Goal: Task Accomplishment & Management: Complete application form

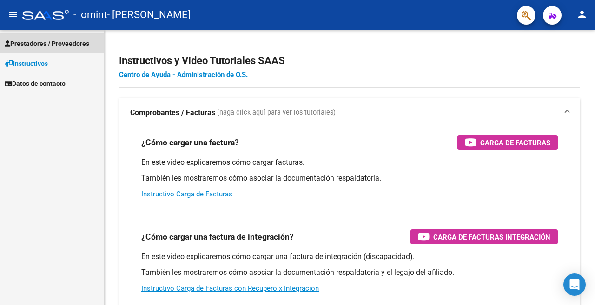
click at [71, 43] on span "Prestadores / Proveedores" at bounding box center [47, 44] width 85 height 10
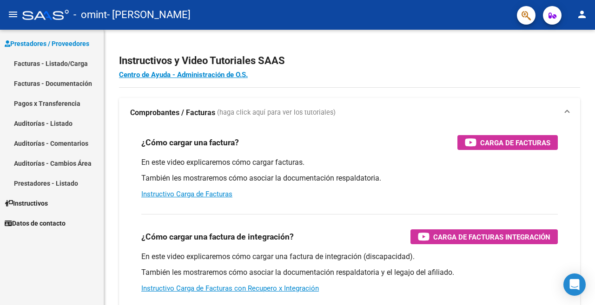
click at [70, 62] on link "Facturas - Listado/Carga" at bounding box center [52, 63] width 104 height 20
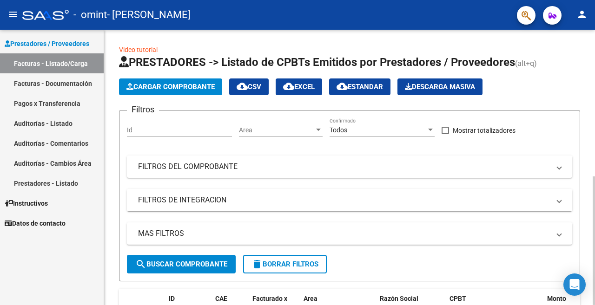
scroll to position [302, 0]
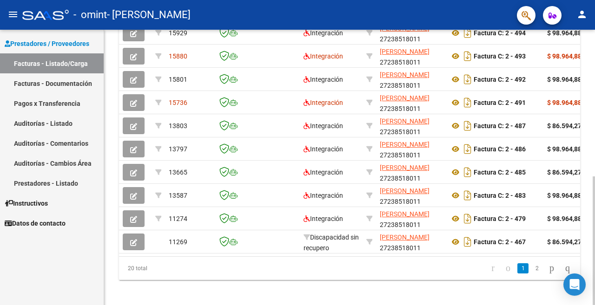
drag, startPoint x: 208, startPoint y: 265, endPoint x: 351, endPoint y: 256, distance: 143.4
click at [351, 256] on datatable-body "15929 Integración [PERSON_NAME] 27238518011 Factura C: 2 - 494 $ 98.964,88 [DAT…" at bounding box center [349, 136] width 461 height 239
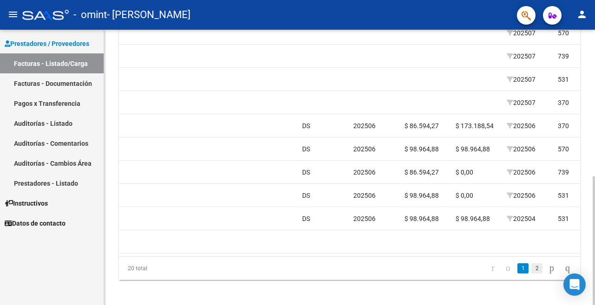
click at [531, 274] on link "2" at bounding box center [536, 269] width 11 height 10
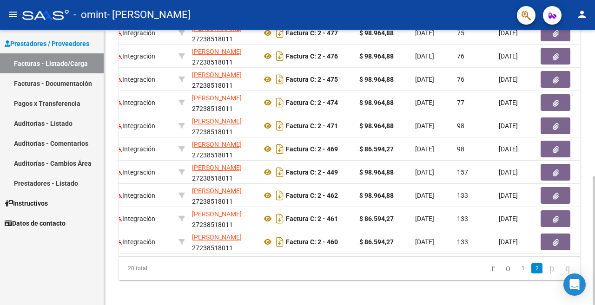
scroll to position [0, 0]
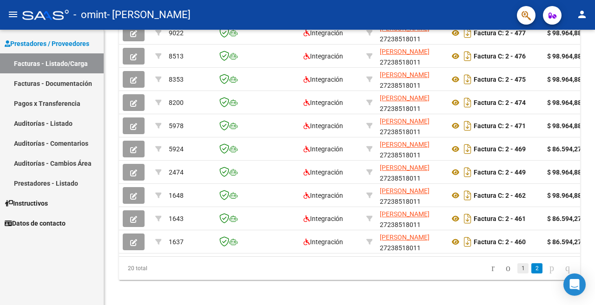
click at [517, 274] on link "1" at bounding box center [522, 269] width 11 height 10
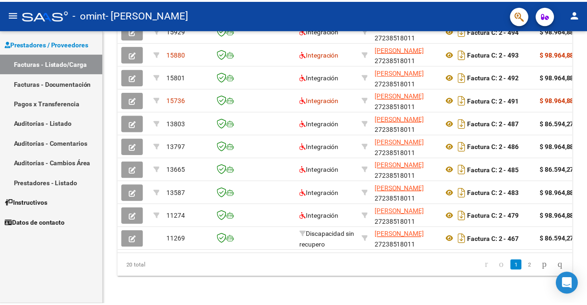
scroll to position [302, 0]
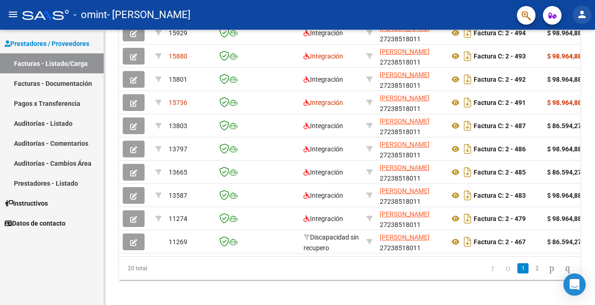
click at [586, 19] on mat-icon "person" at bounding box center [581, 14] width 11 height 11
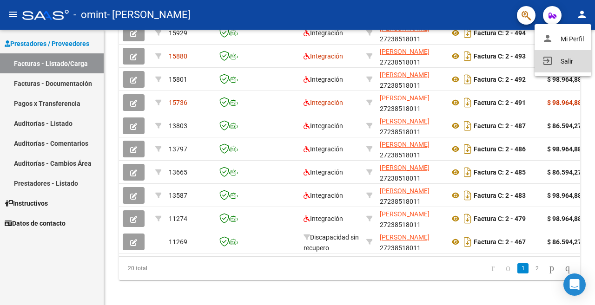
click at [564, 66] on button "exit_to_app Salir" at bounding box center [563, 61] width 57 height 22
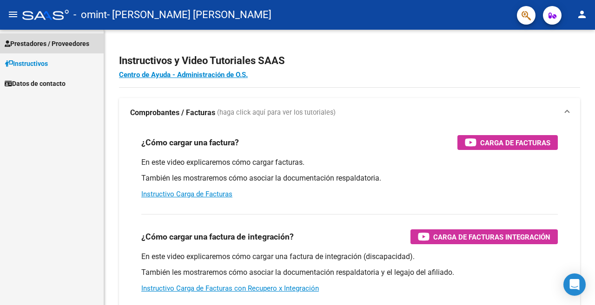
click at [79, 45] on span "Prestadores / Proveedores" at bounding box center [47, 44] width 85 height 10
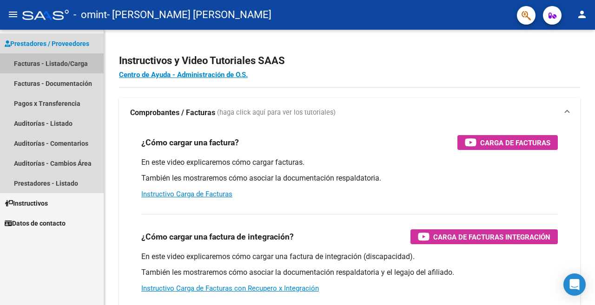
click at [71, 62] on link "Facturas - Listado/Carga" at bounding box center [52, 63] width 104 height 20
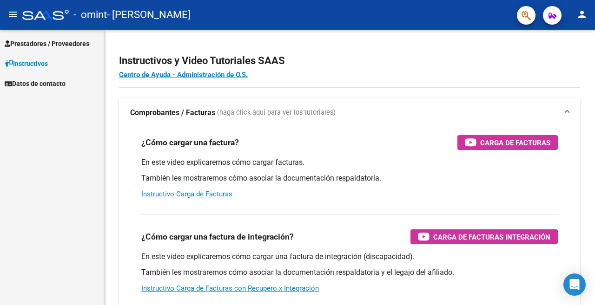
click at [63, 42] on span "Prestadores / Proveedores" at bounding box center [47, 44] width 85 height 10
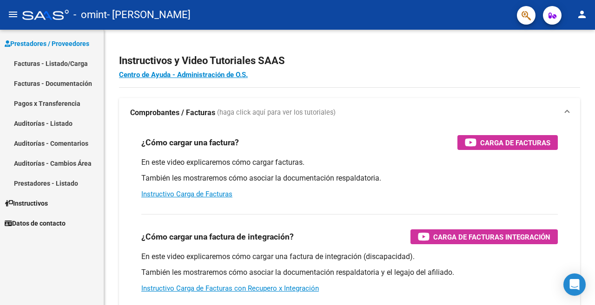
click at [58, 103] on link "Pagos x Transferencia" at bounding box center [52, 103] width 104 height 20
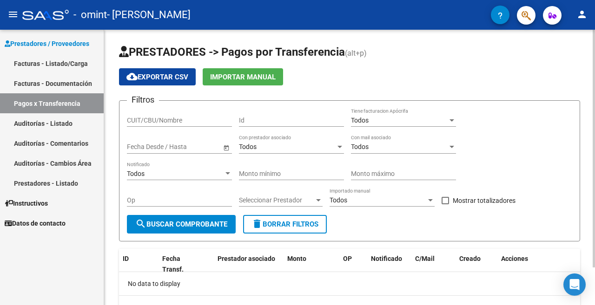
scroll to position [44, 0]
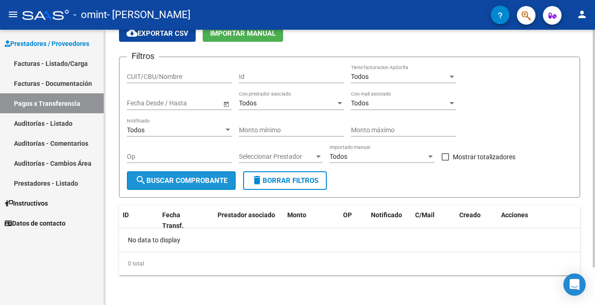
click at [200, 177] on span "search Buscar Comprobante" at bounding box center [181, 181] width 92 height 8
click at [399, 73] on div "Todos" at bounding box center [399, 77] width 97 height 8
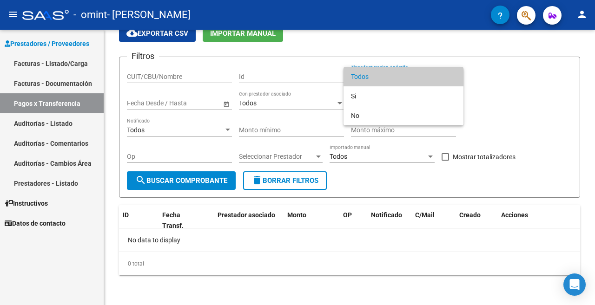
click at [161, 77] on div at bounding box center [297, 152] width 595 height 305
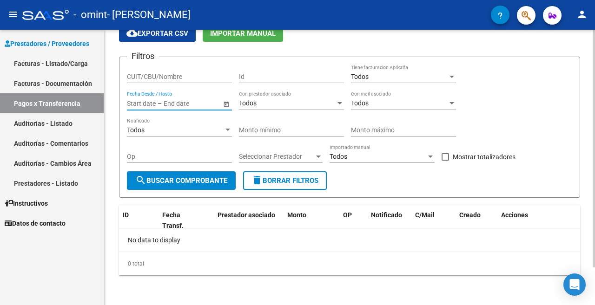
click at [155, 106] on input "text" at bounding box center [141, 103] width 29 height 8
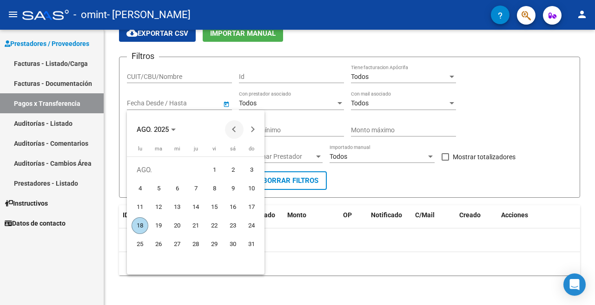
click at [230, 127] on span "Previous month" at bounding box center [234, 129] width 19 height 19
click at [234, 132] on span "Previous month" at bounding box center [234, 129] width 19 height 19
click at [196, 166] on span "1" at bounding box center [195, 170] width 17 height 17
type input "1/5/2025"
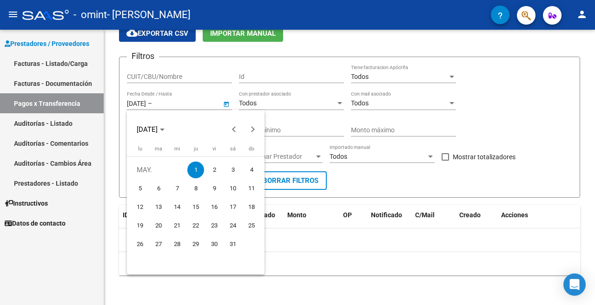
click at [293, 130] on div at bounding box center [297, 152] width 595 height 305
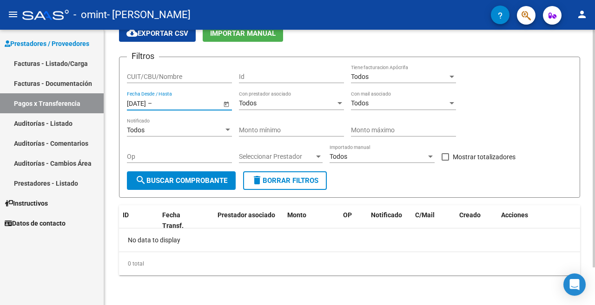
click at [211, 185] on button "search Buscar Comprobante" at bounding box center [181, 181] width 109 height 19
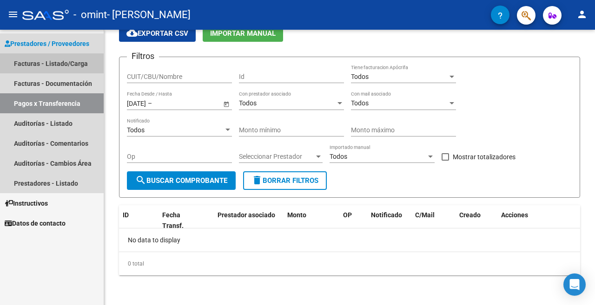
click at [76, 59] on link "Facturas - Listado/Carga" at bounding box center [52, 63] width 104 height 20
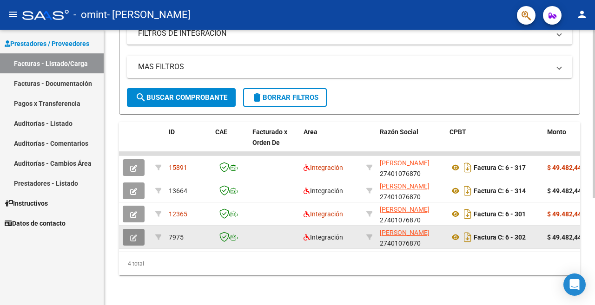
click at [131, 235] on icon "button" at bounding box center [133, 238] width 7 height 7
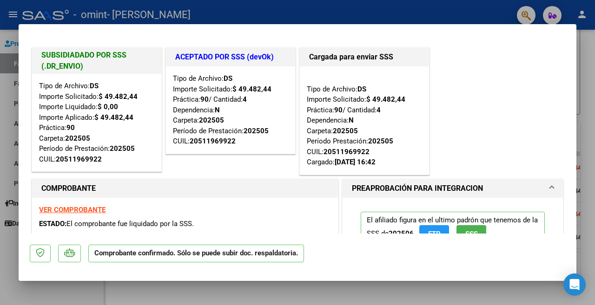
click at [224, 12] on div at bounding box center [297, 152] width 595 height 305
type input "$ 0,00"
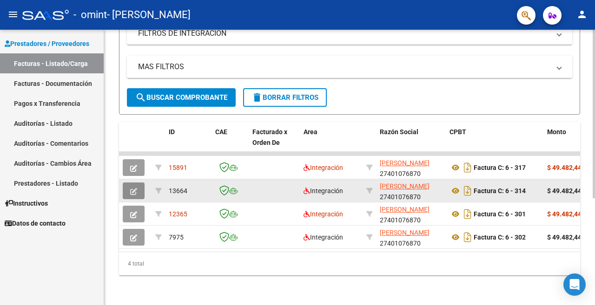
click at [137, 188] on icon "button" at bounding box center [133, 191] width 7 height 7
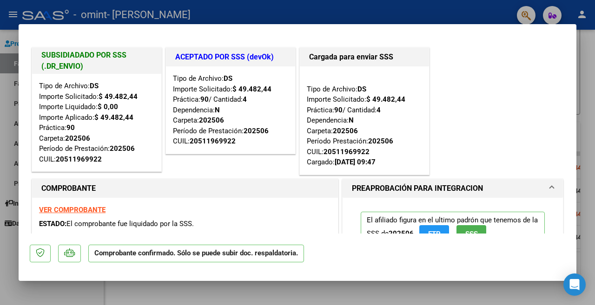
click at [235, 16] on div at bounding box center [297, 152] width 595 height 305
type input "$ 0,00"
